Goal: Find specific page/section: Find specific page/section

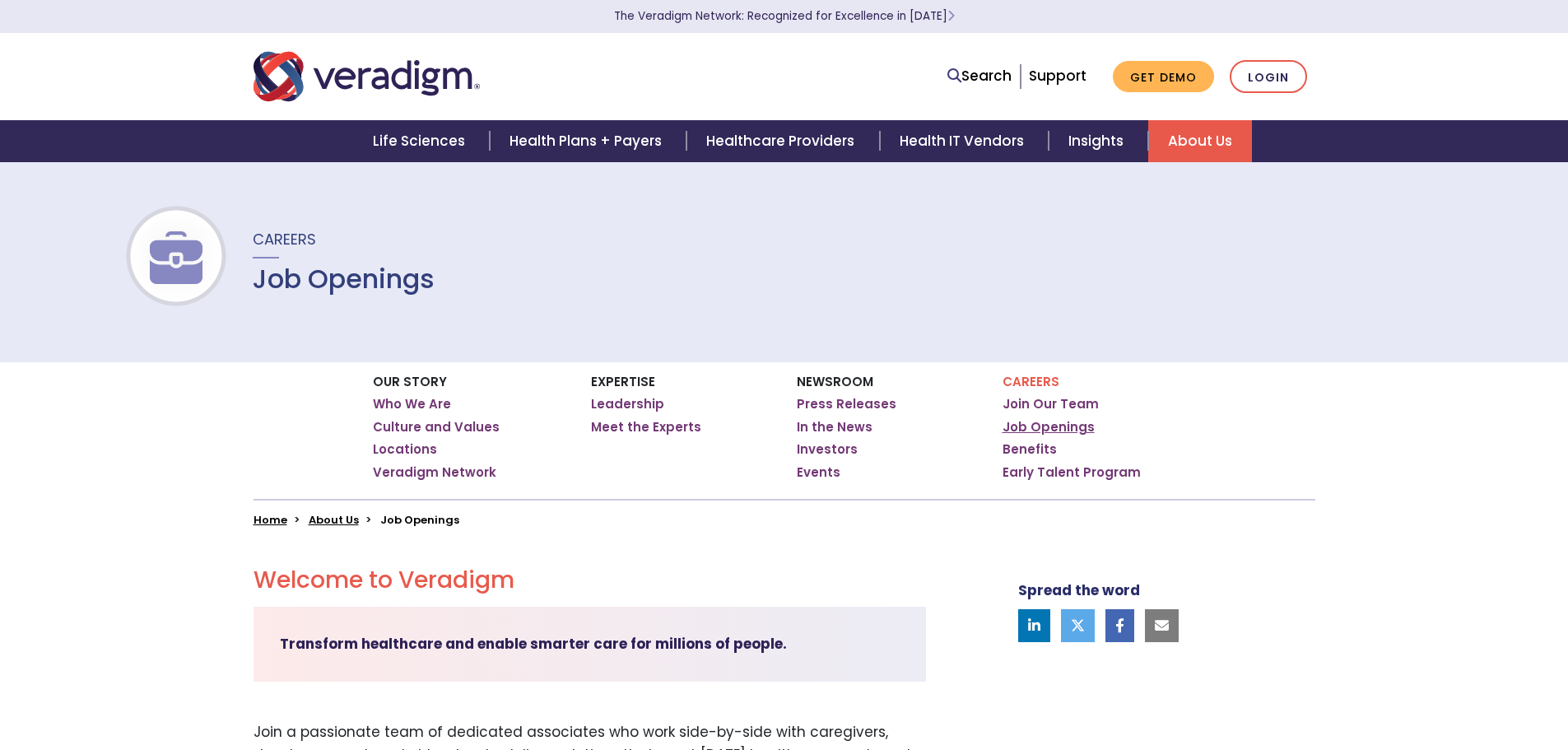
click at [1062, 421] on link "Job Openings" at bounding box center [1048, 427] width 92 height 16
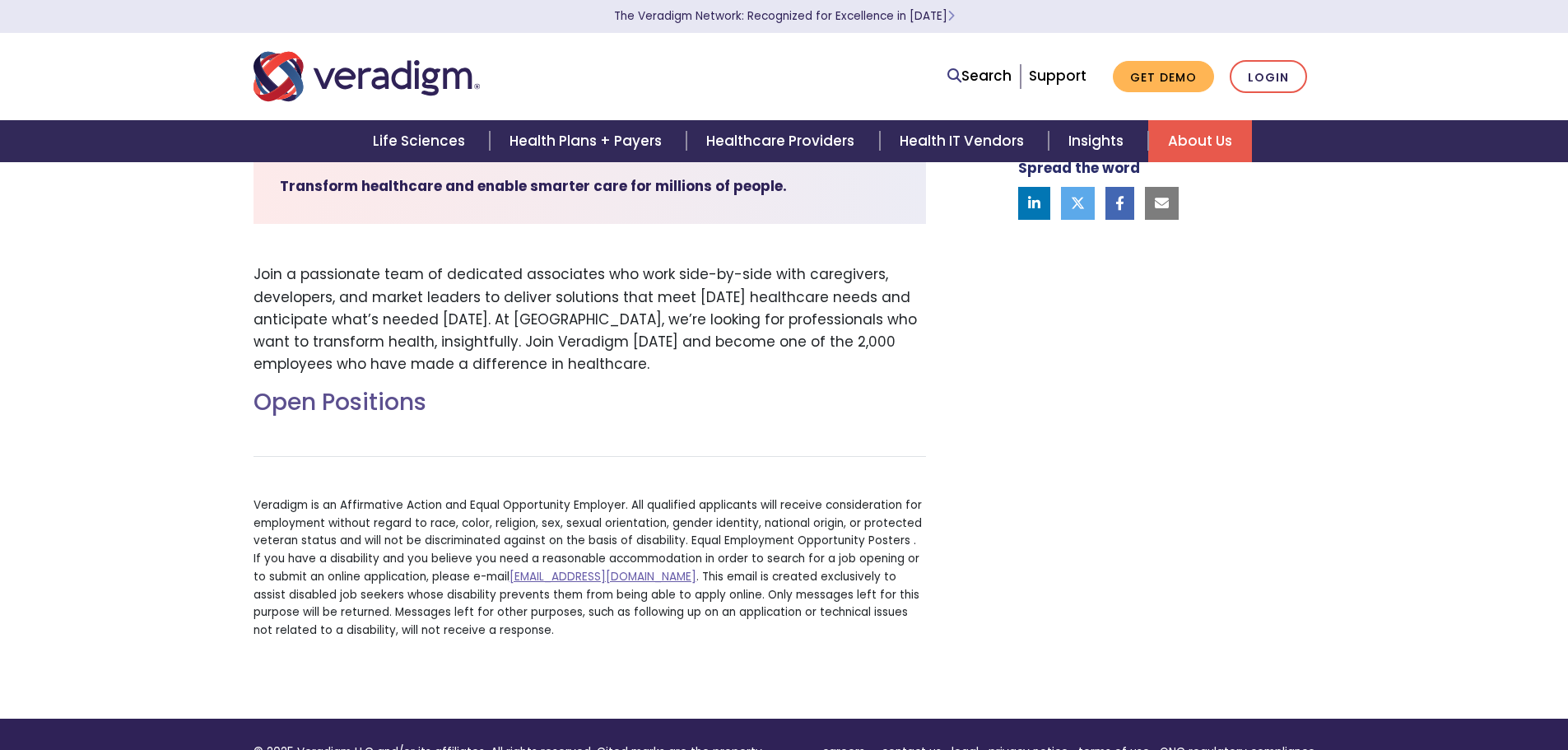
scroll to position [450, 0]
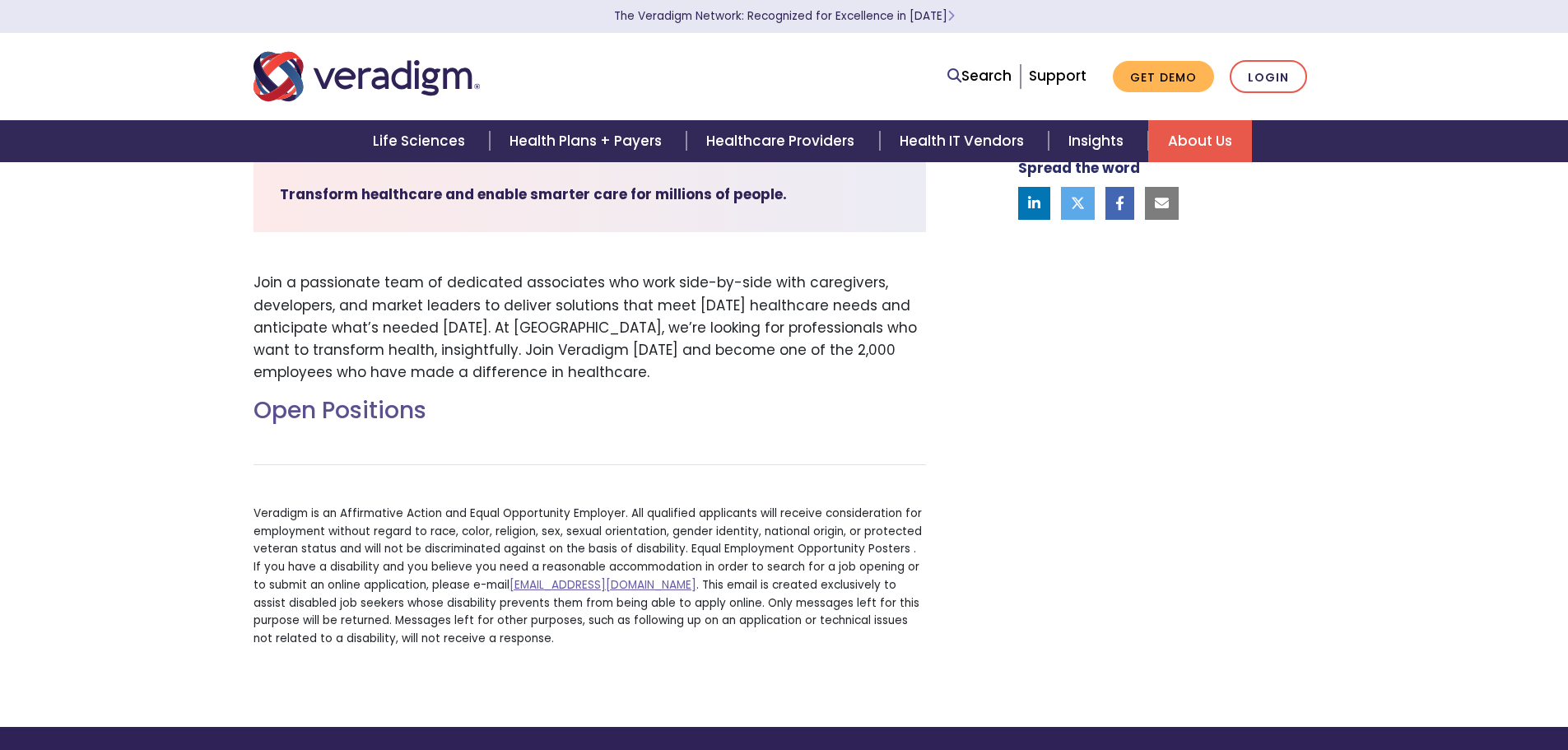
click at [333, 414] on h2 "Open Positions" at bounding box center [590, 411] width 673 height 28
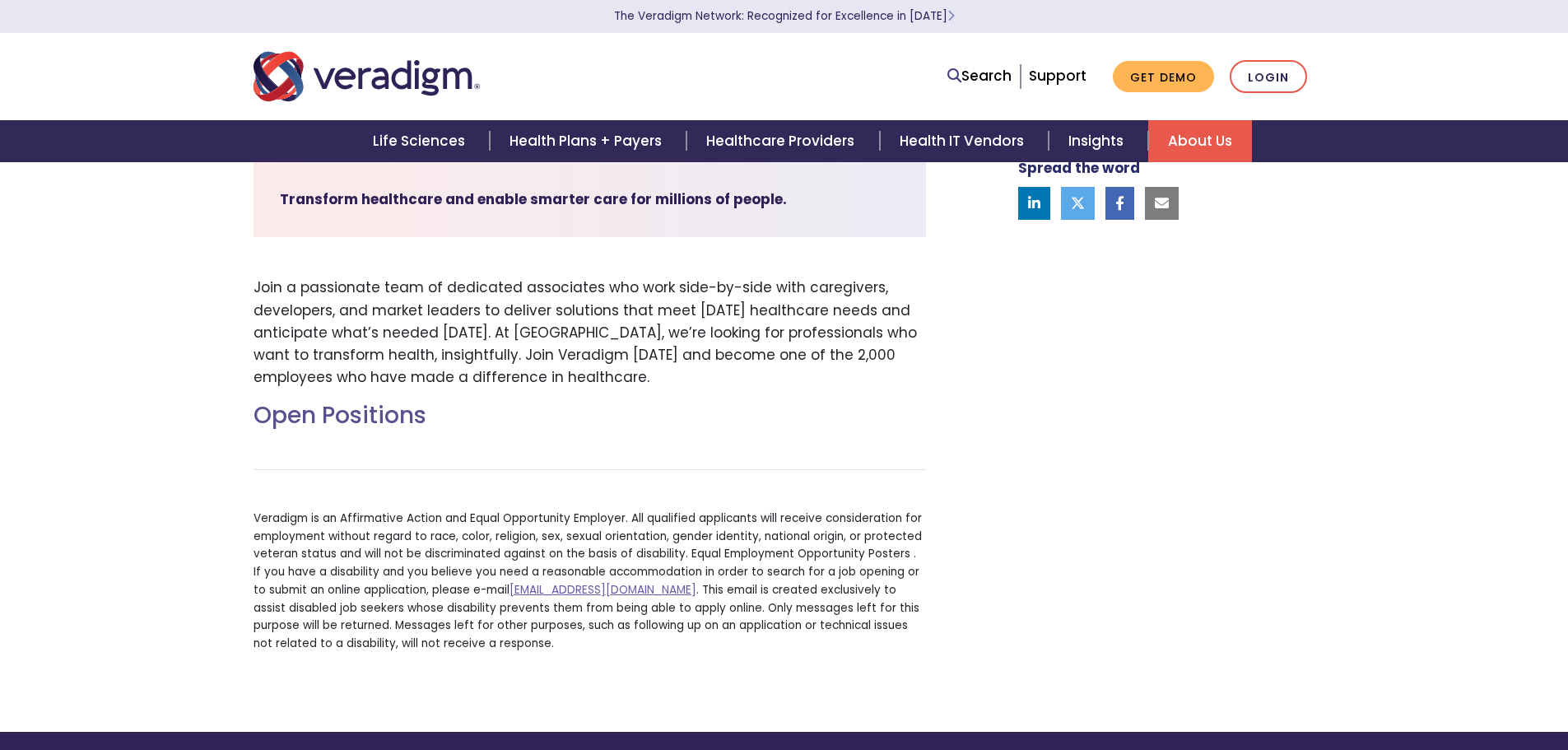
scroll to position [38, 0]
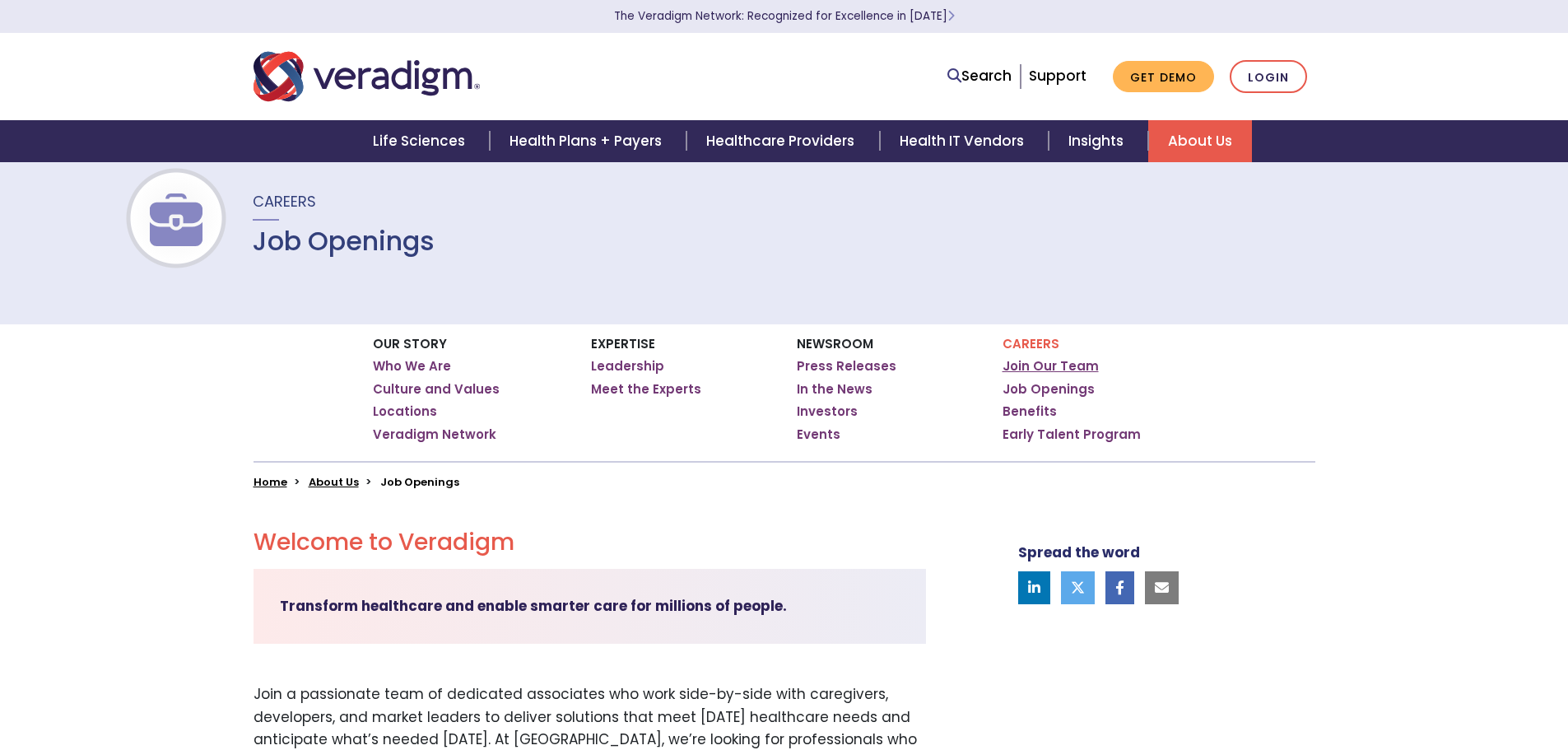
click at [1053, 370] on link "Join Our Team" at bounding box center [1050, 366] width 96 height 16
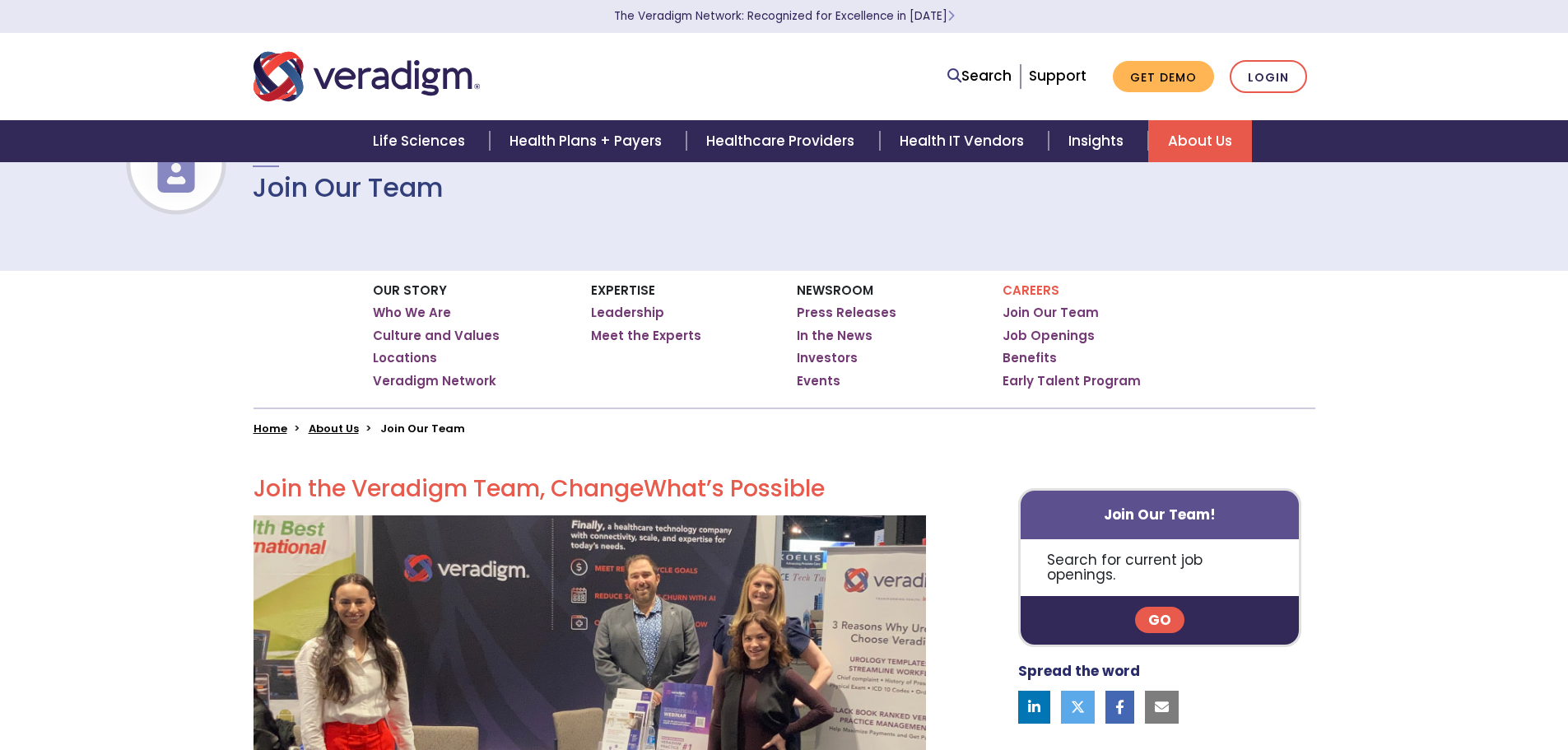
scroll to position [247, 0]
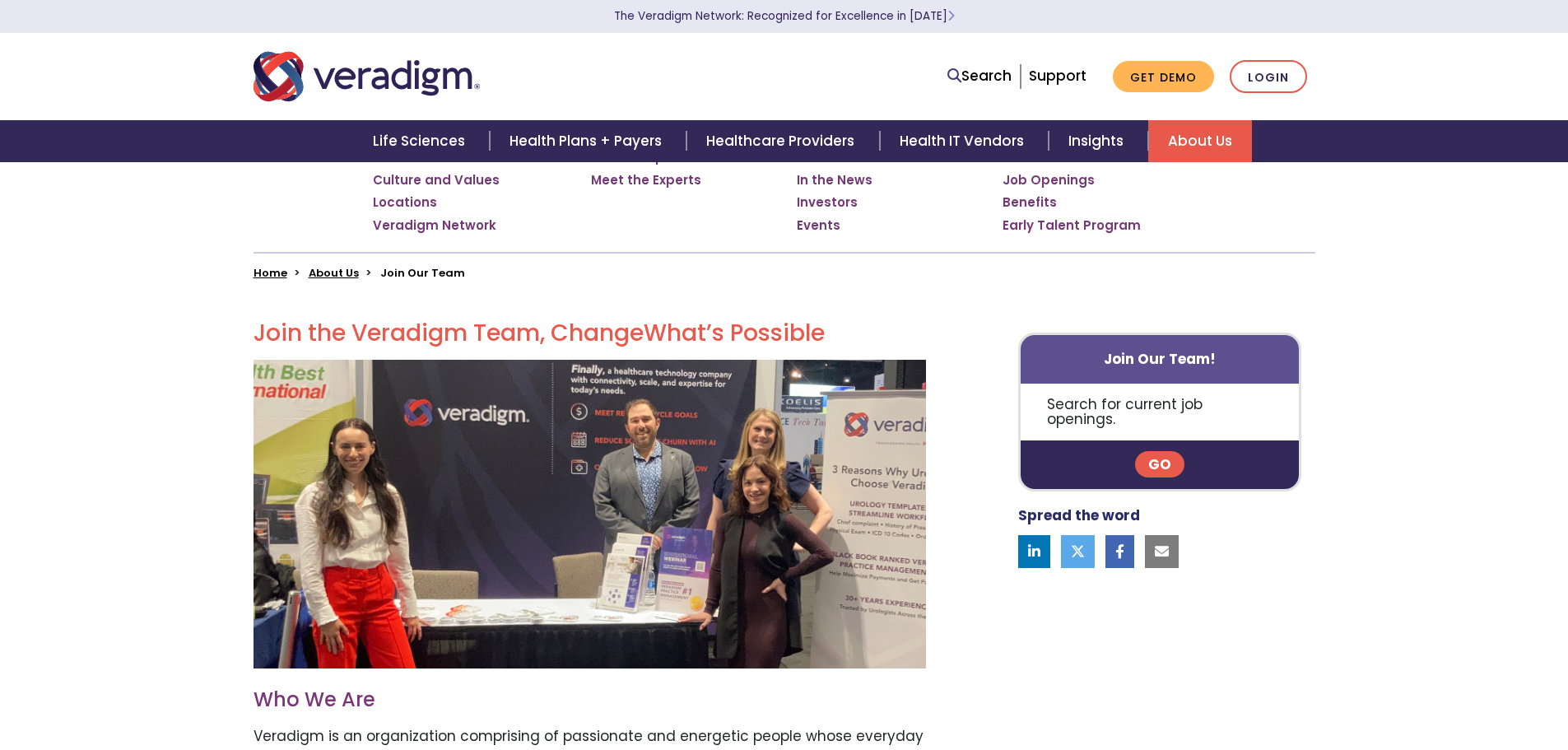
click at [1146, 452] on link "Go" at bounding box center [1160, 464] width 49 height 26
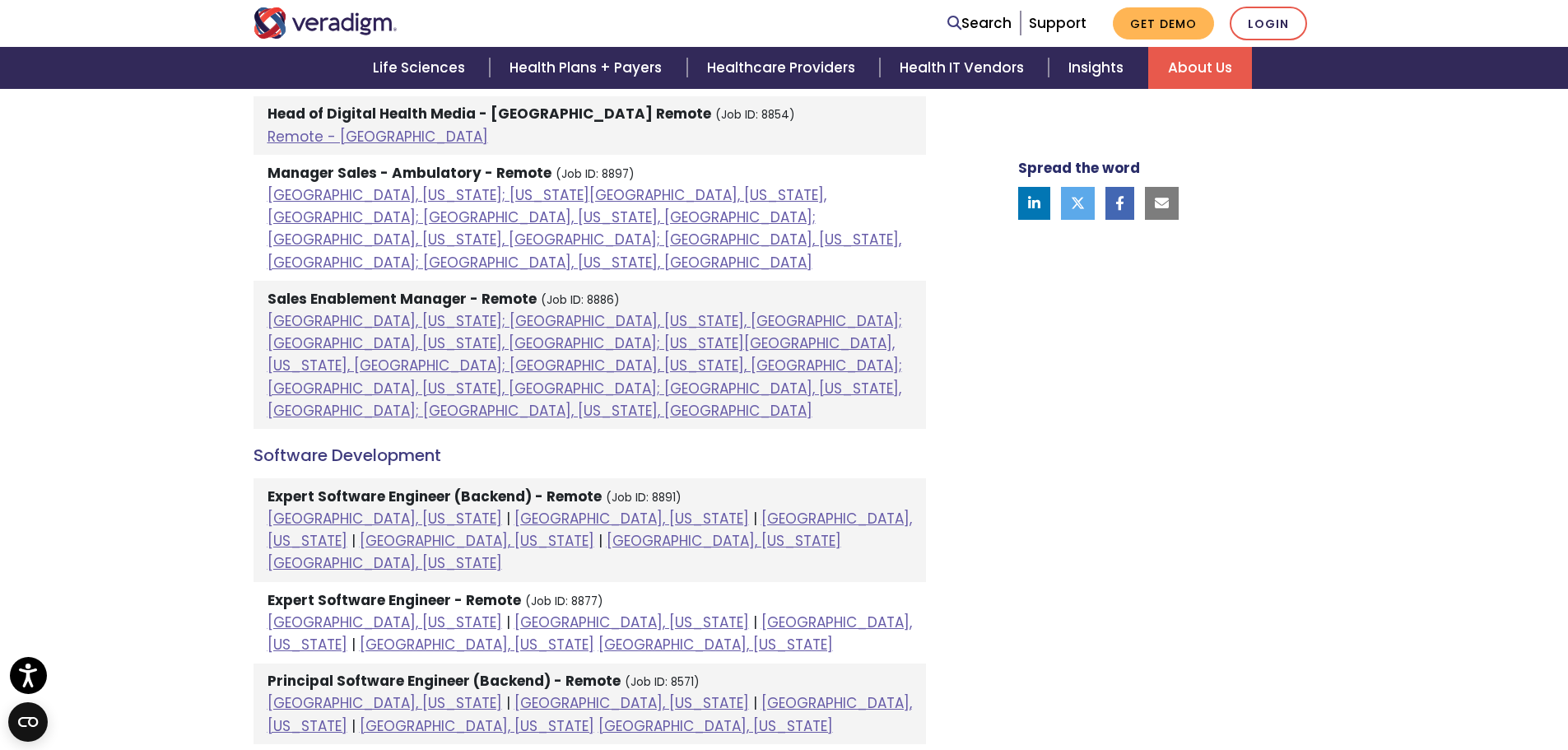
scroll to position [1932, 0]
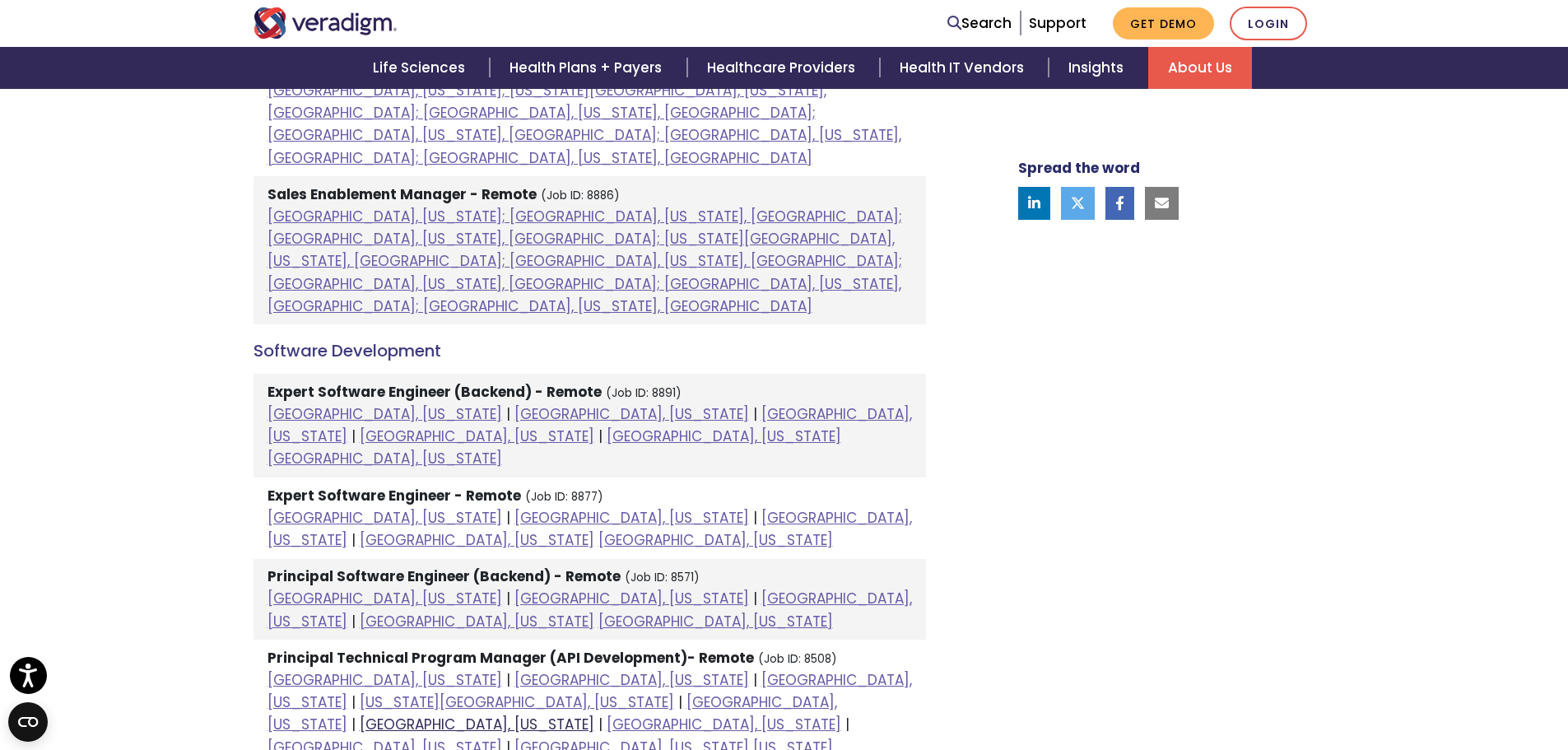
click at [471, 715] on link "[GEOGRAPHIC_DATA], [US_STATE]" at bounding box center [476, 724] width 234 height 20
